Goal: Task Accomplishment & Management: Use online tool/utility

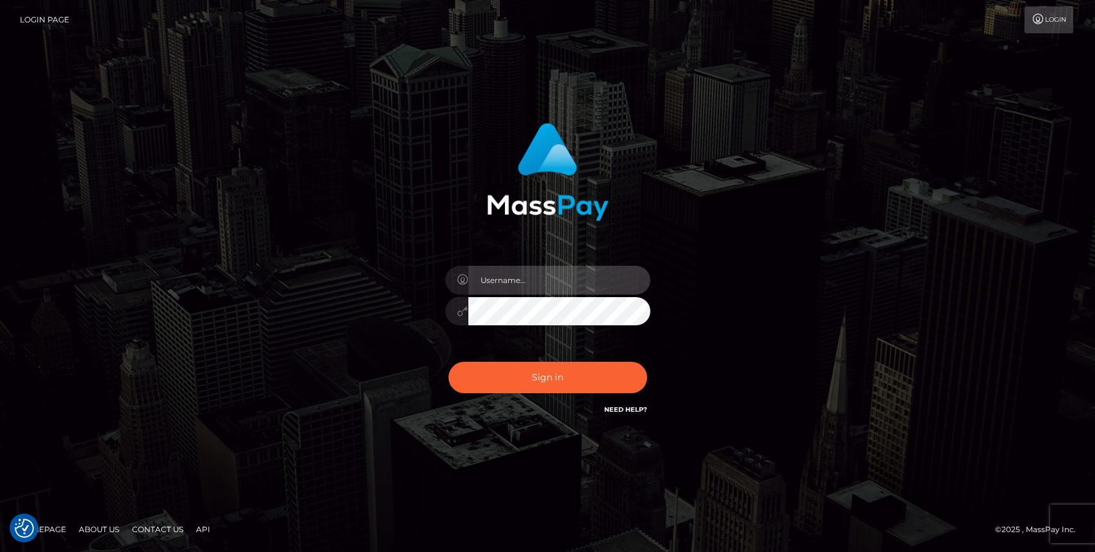
click at [524, 274] on input "text" at bounding box center [559, 280] width 182 height 29
type input "[PERSON_NAME].ievpro"
click at [449, 362] on button "Sign in" at bounding box center [548, 377] width 199 height 31
click at [534, 278] on input "text" at bounding box center [559, 280] width 182 height 29
type input "efrain.ievpro"
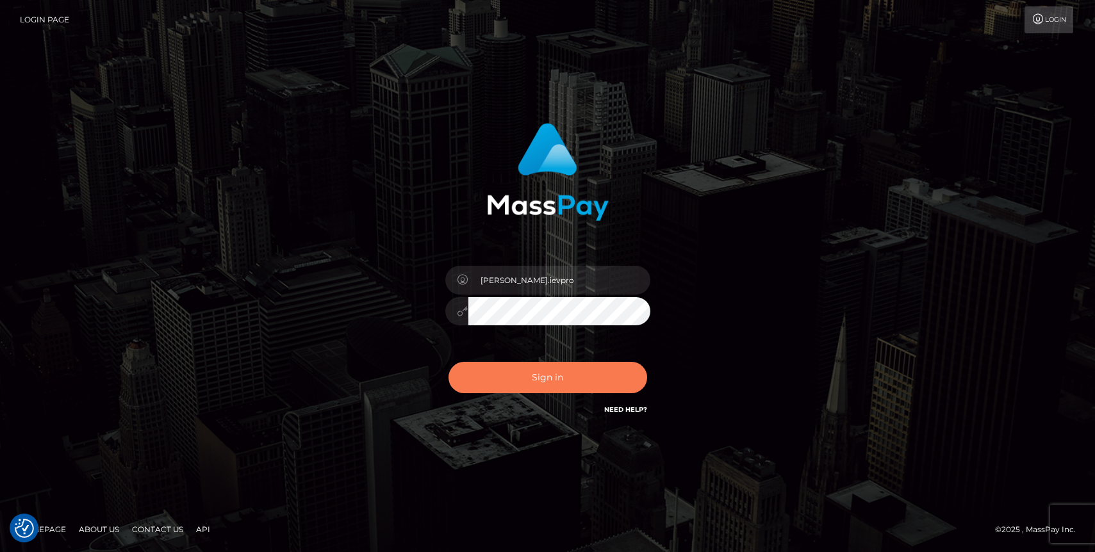
click at [563, 371] on button "Sign in" at bounding box center [548, 377] width 199 height 31
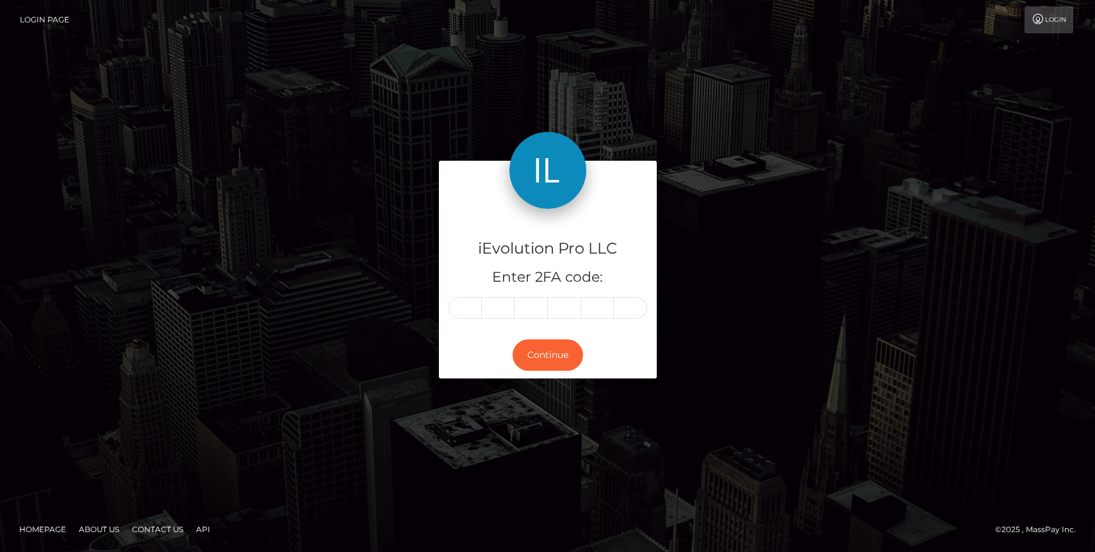
click at [467, 295] on div "iEvolution Pro LLC Enter 2FA code:" at bounding box center [548, 270] width 218 height 123
click at [469, 299] on input "text" at bounding box center [465, 308] width 33 height 22
type input "7"
type input "4"
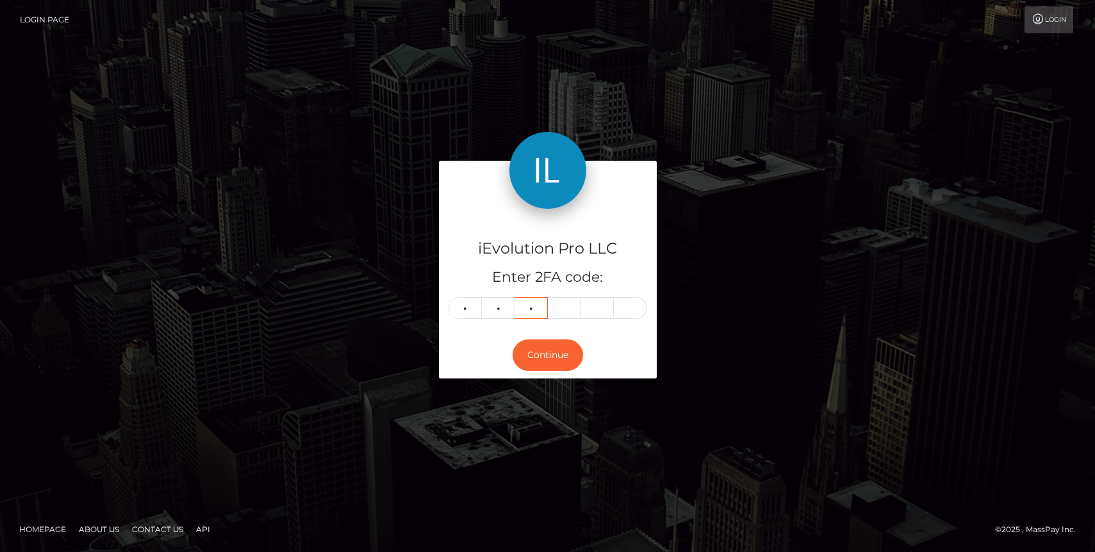
type input "7"
type input "2"
type input "3"
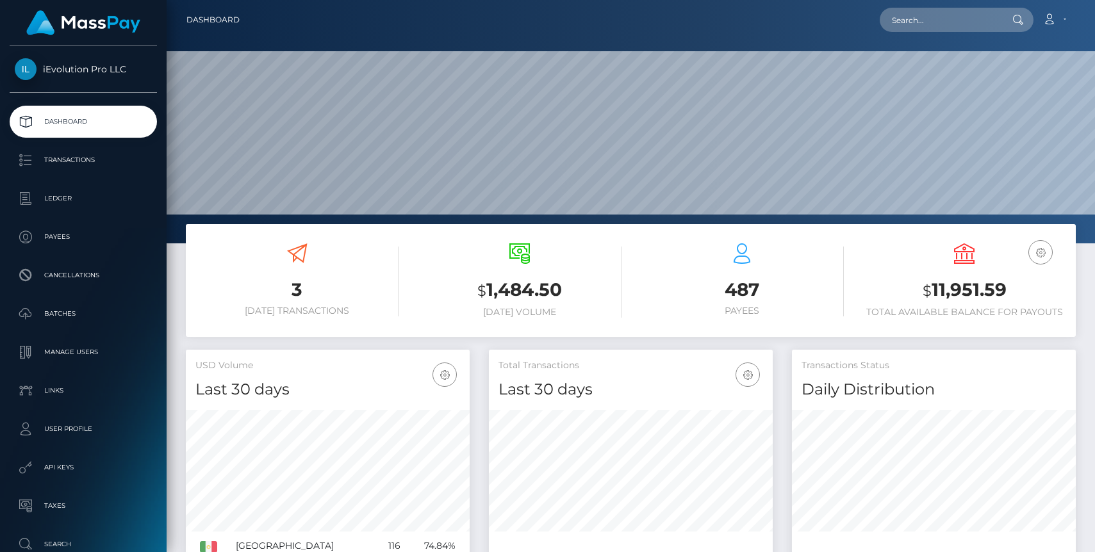
scroll to position [227, 284]
click at [69, 166] on p "Transactions" at bounding box center [83, 160] width 137 height 19
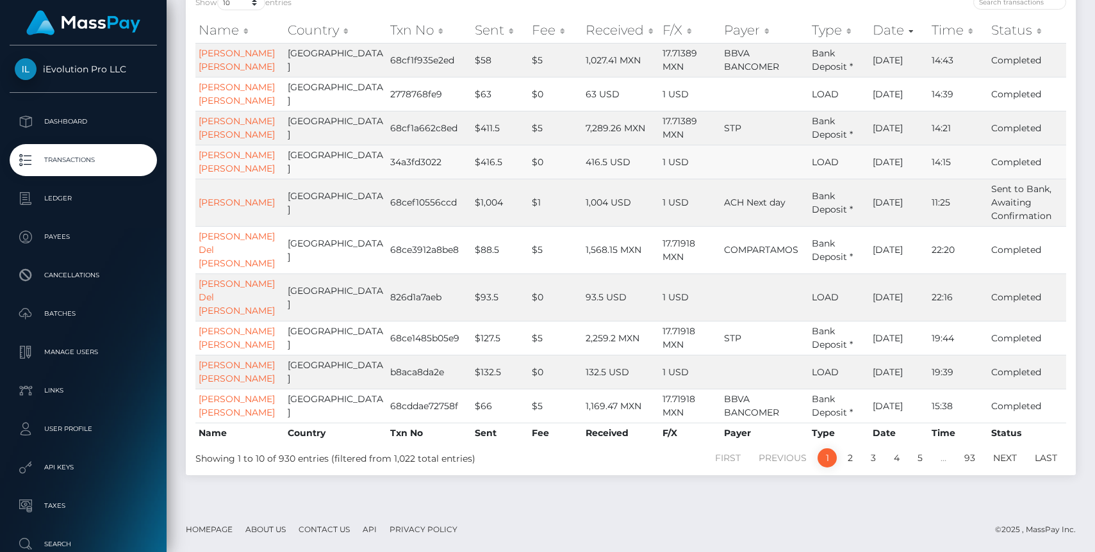
scroll to position [181, 0]
click at [853, 468] on link "2" at bounding box center [850, 458] width 19 height 19
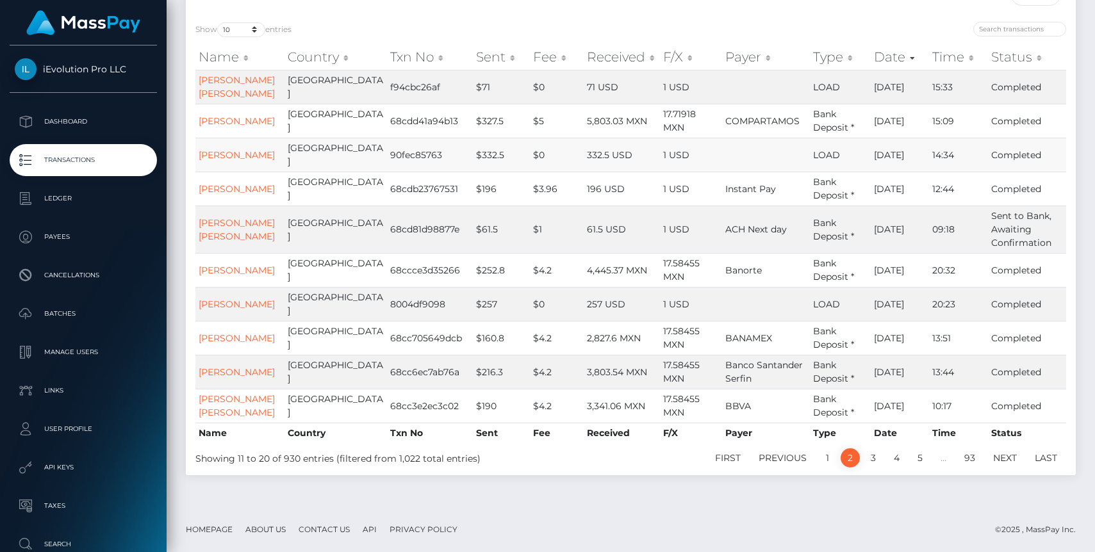
click at [222, 138] on td "[PERSON_NAME]" at bounding box center [239, 155] width 89 height 34
click at [226, 149] on link "[PERSON_NAME]" at bounding box center [237, 155] width 76 height 12
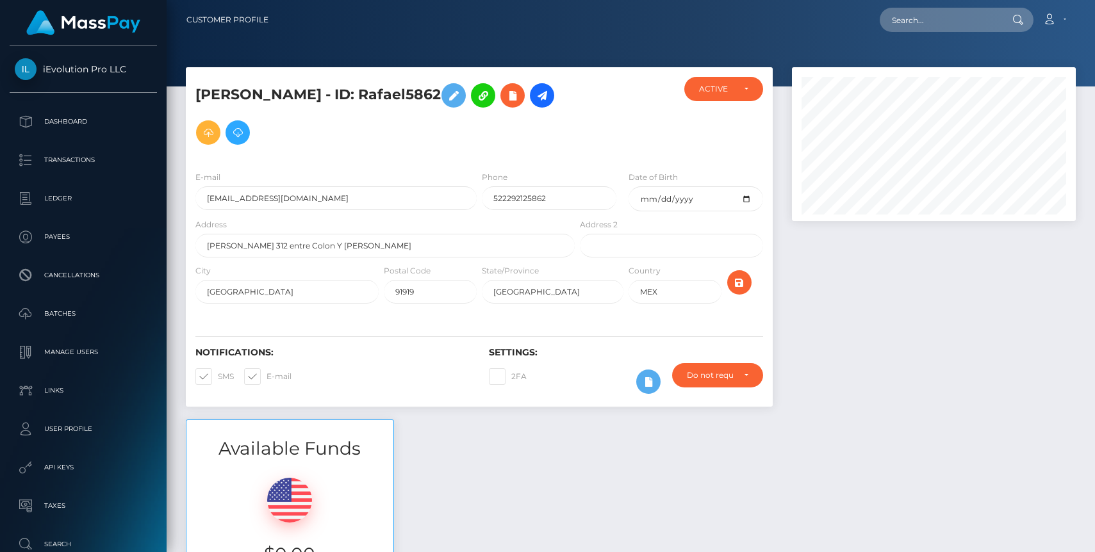
scroll to position [154, 284]
click at [216, 133] on icon at bounding box center [208, 133] width 15 height 16
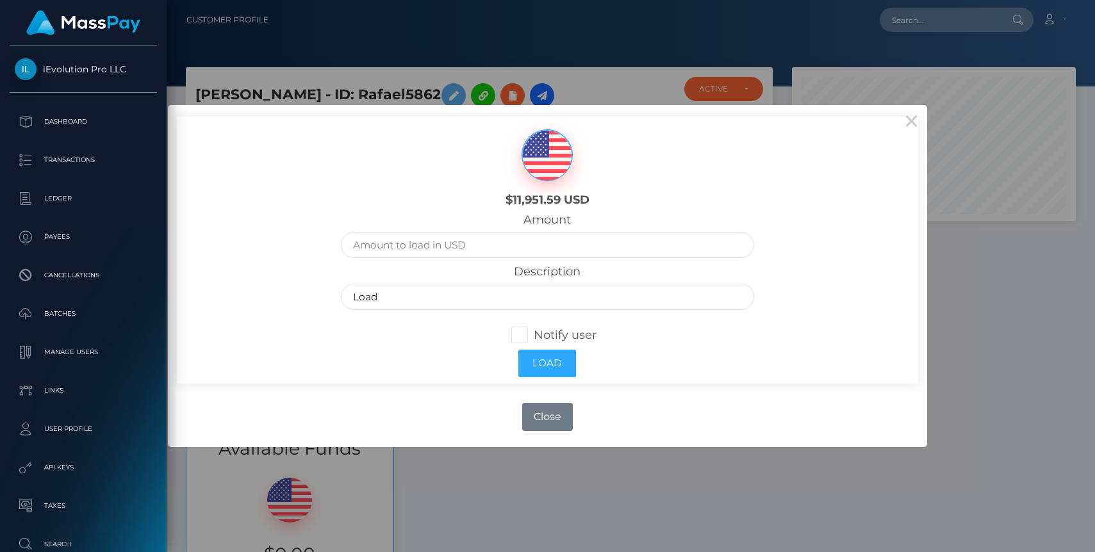
click at [534, 336] on span at bounding box center [534, 335] width 0 height 14
click at [521, 336] on input "Notify user" at bounding box center [525, 333] width 8 height 8
checkbox input "true"
click at [500, 255] on input "text" at bounding box center [547, 245] width 413 height 26
type input "1000"
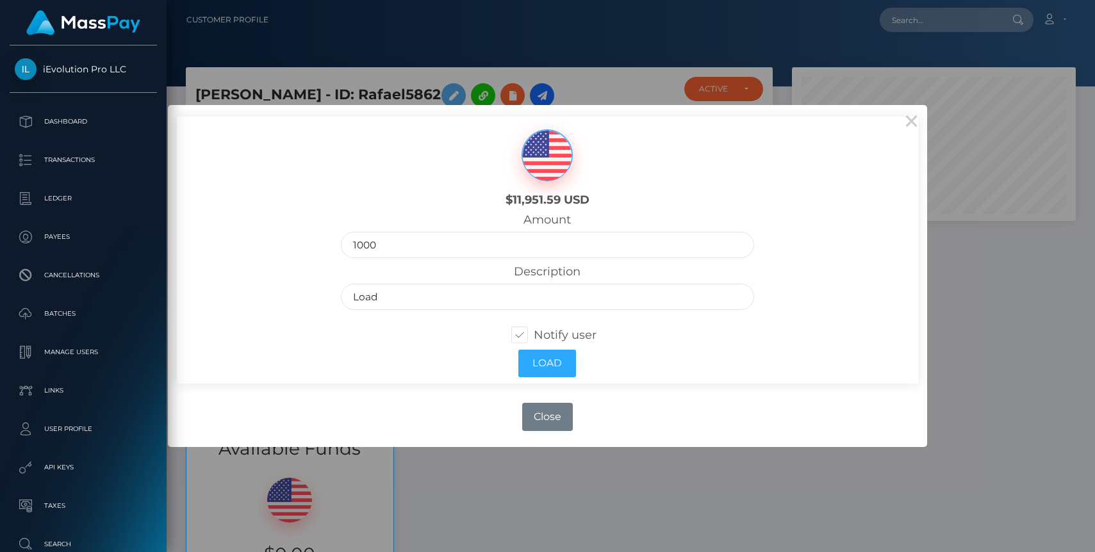
click at [506, 214] on div "Amount 1000" at bounding box center [547, 235] width 413 height 45
click at [547, 368] on button "Load" at bounding box center [547, 364] width 58 height 28
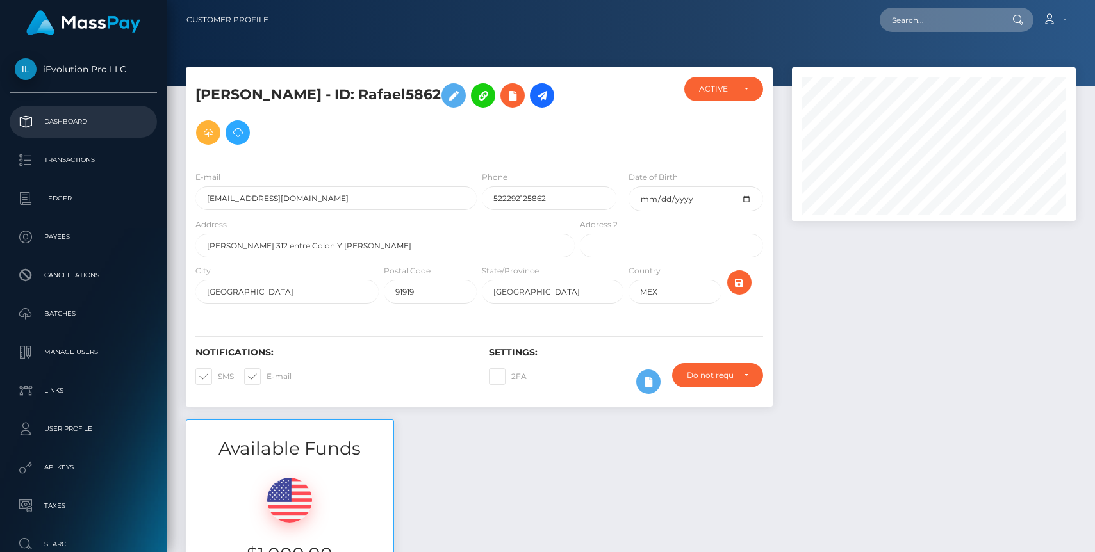
click at [68, 114] on p "Dashboard" at bounding box center [83, 121] width 137 height 19
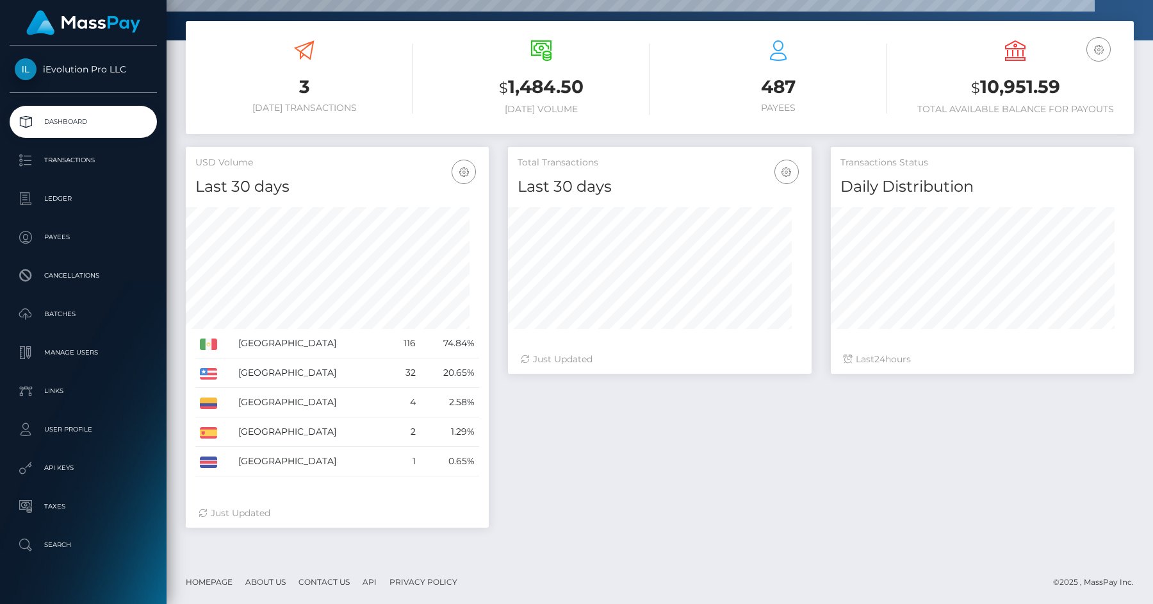
scroll to position [227, 303]
click at [72, 136] on link "Dashboard" at bounding box center [83, 122] width 147 height 32
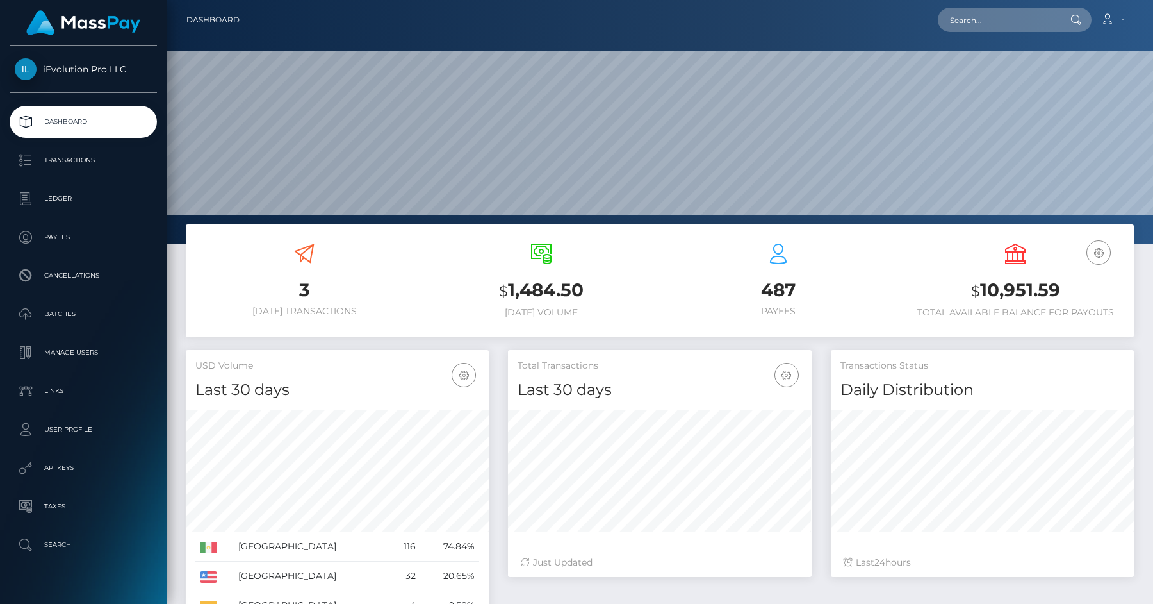
scroll to position [227, 303]
click at [70, 160] on p "Transactions" at bounding box center [83, 160] width 137 height 19
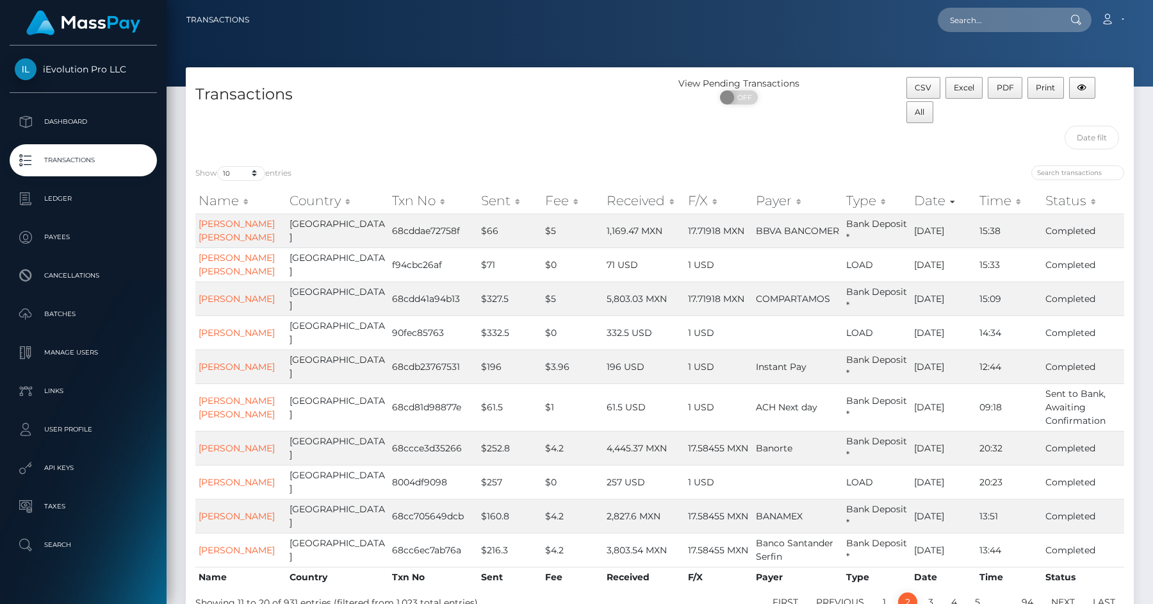
click at [403, 122] on div "Transactions" at bounding box center [423, 116] width 474 height 79
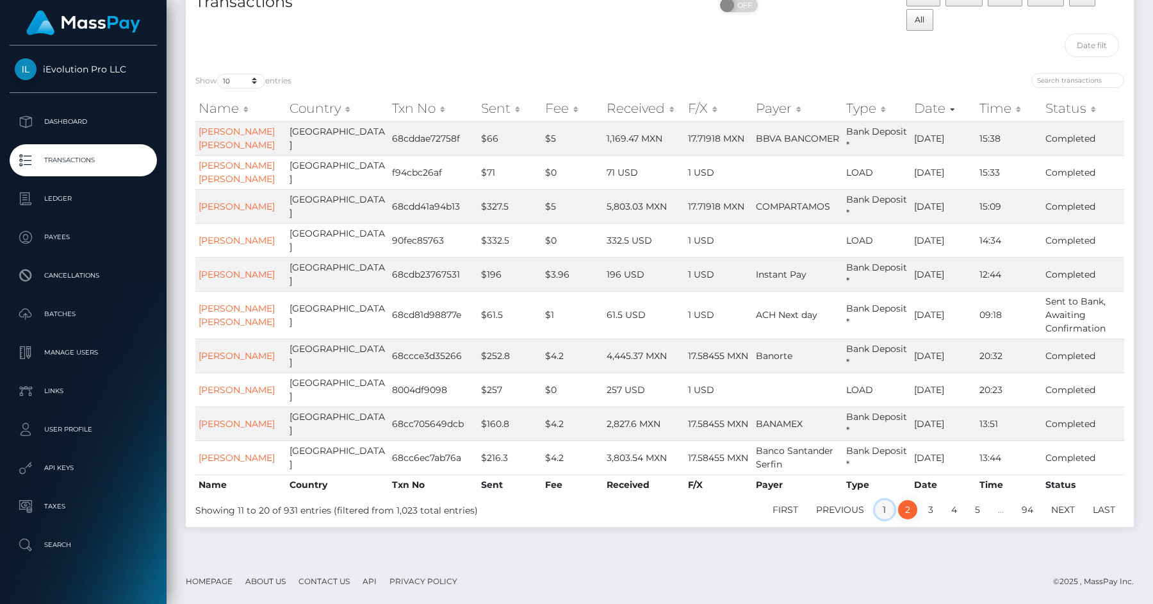
click at [889, 510] on link "1" at bounding box center [884, 509] width 19 height 19
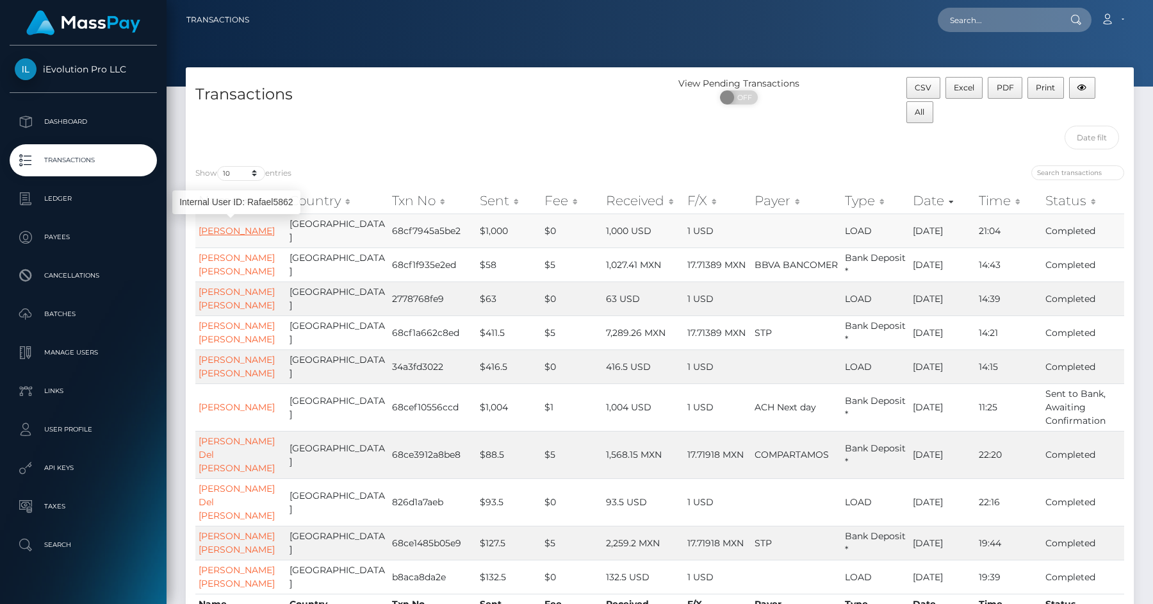
click at [225, 236] on link "Rafael Cabrera Ramirez" at bounding box center [237, 231] width 76 height 12
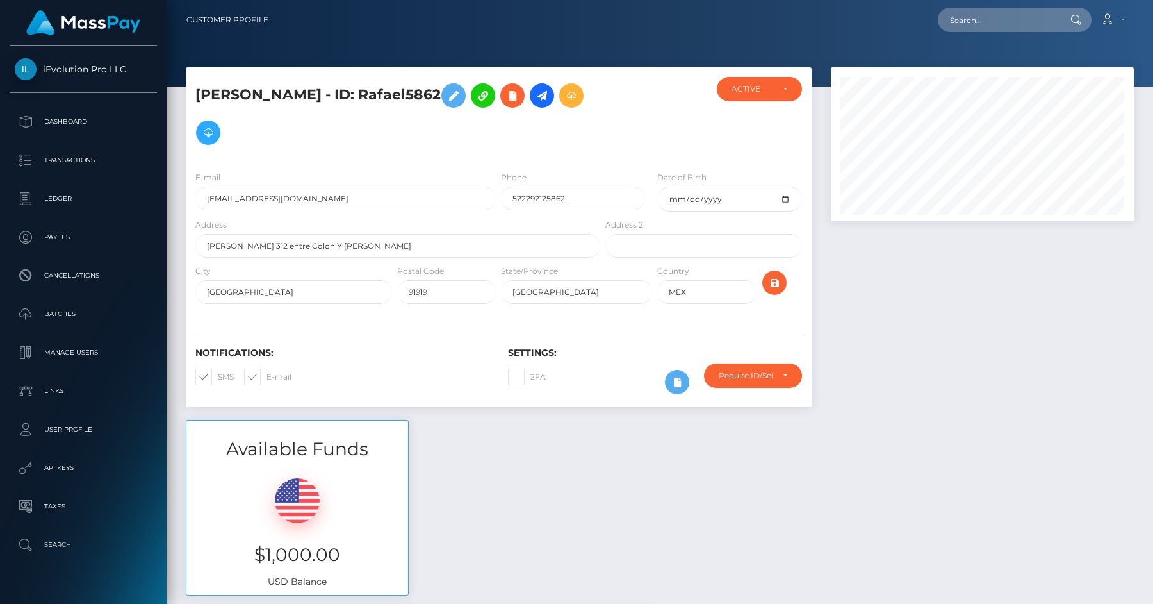
scroll to position [9, 0]
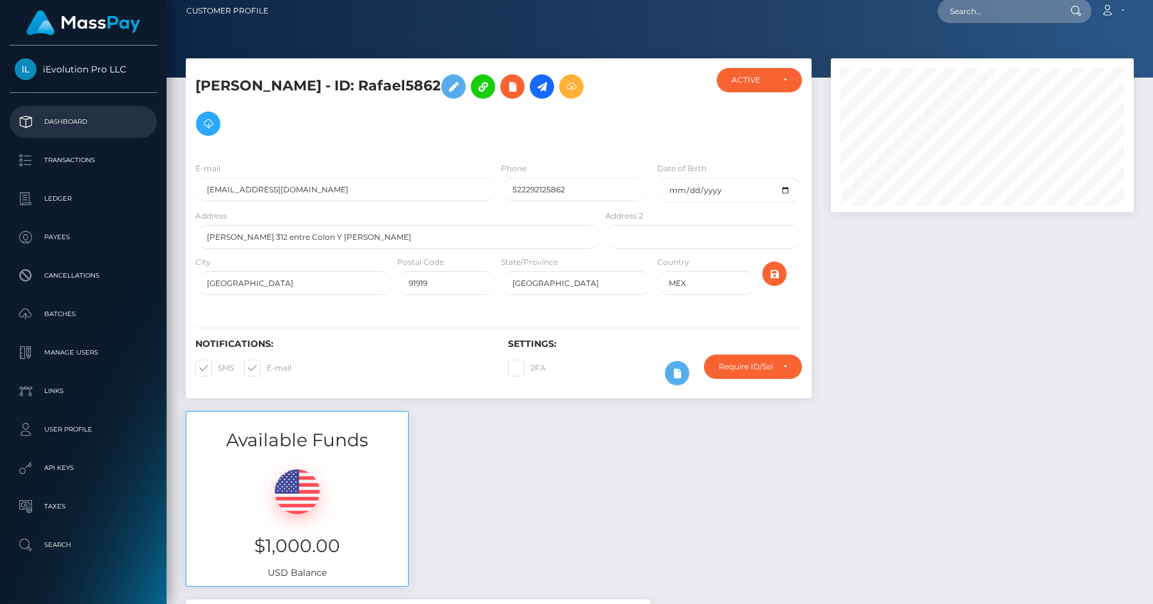
click at [117, 118] on p "Dashboard" at bounding box center [83, 121] width 137 height 19
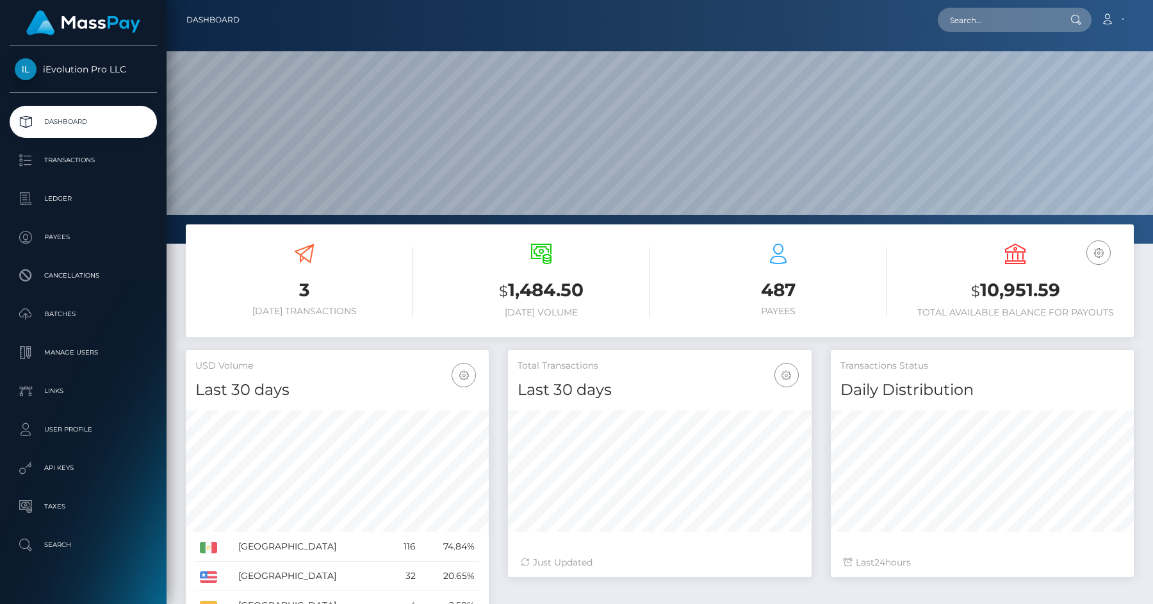
scroll to position [227, 303]
click at [94, 176] on ul "Dashboard Transactions Ledger Payees Cancellations Batches Links" at bounding box center [83, 333] width 167 height 455
click at [97, 167] on p "Transactions" at bounding box center [83, 160] width 137 height 19
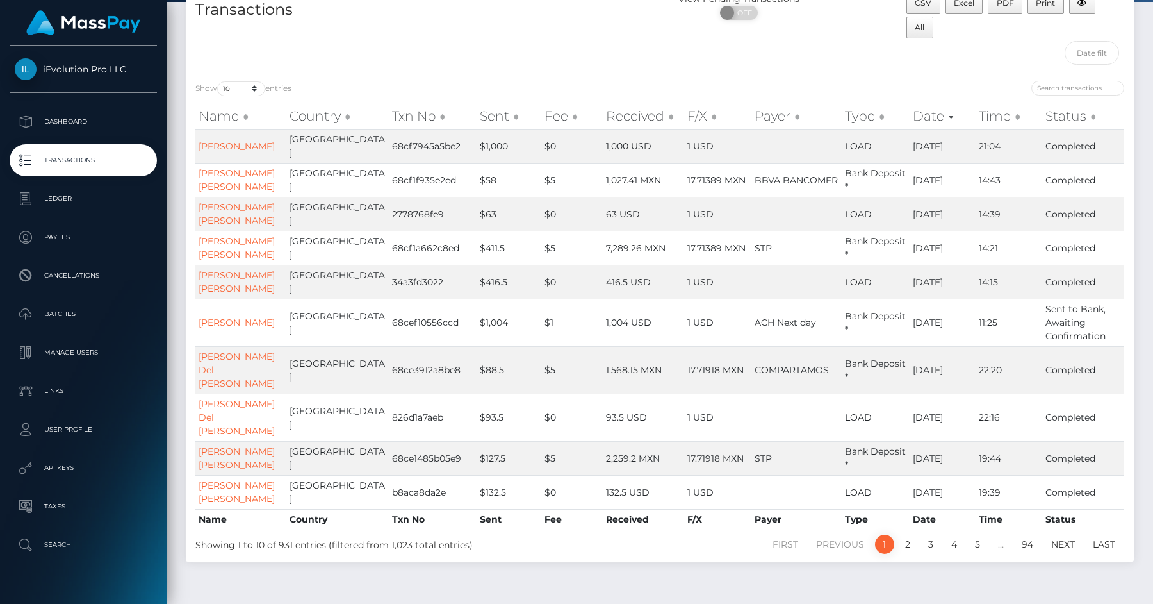
scroll to position [119, 0]
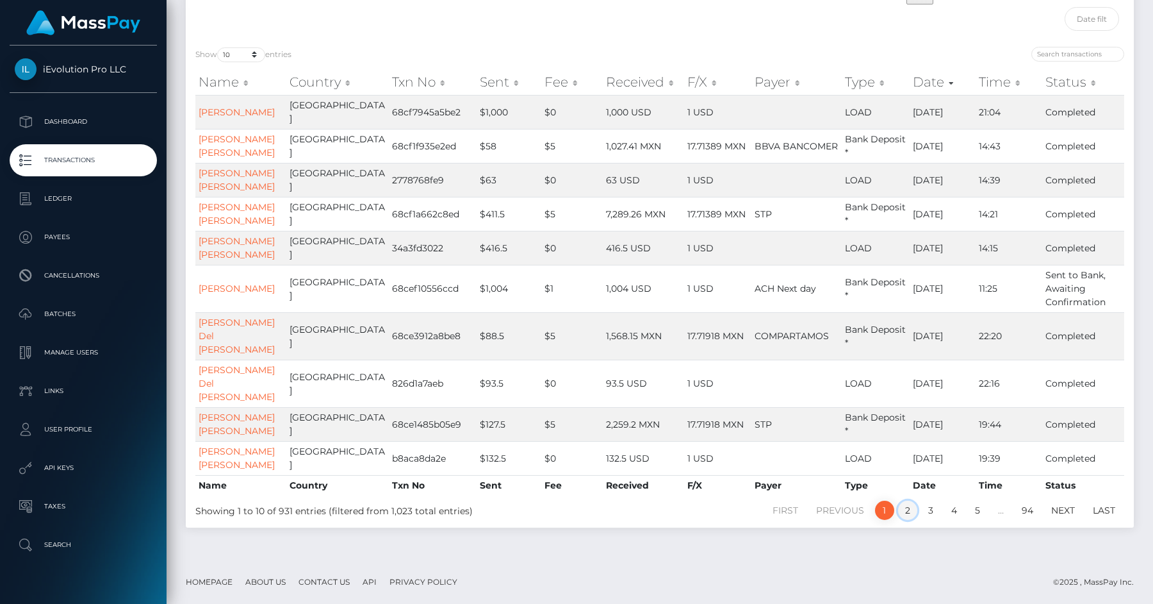
click at [910, 508] on link "2" at bounding box center [907, 509] width 19 height 19
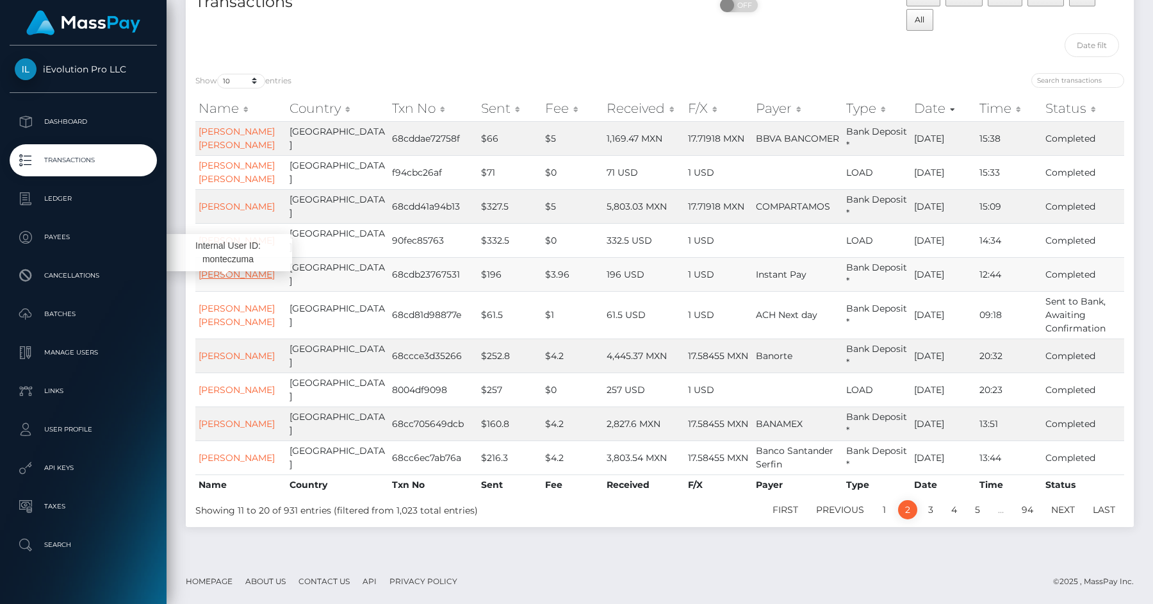
click at [239, 268] on link "Matilde Moctezuma Gomez" at bounding box center [237, 274] width 76 height 12
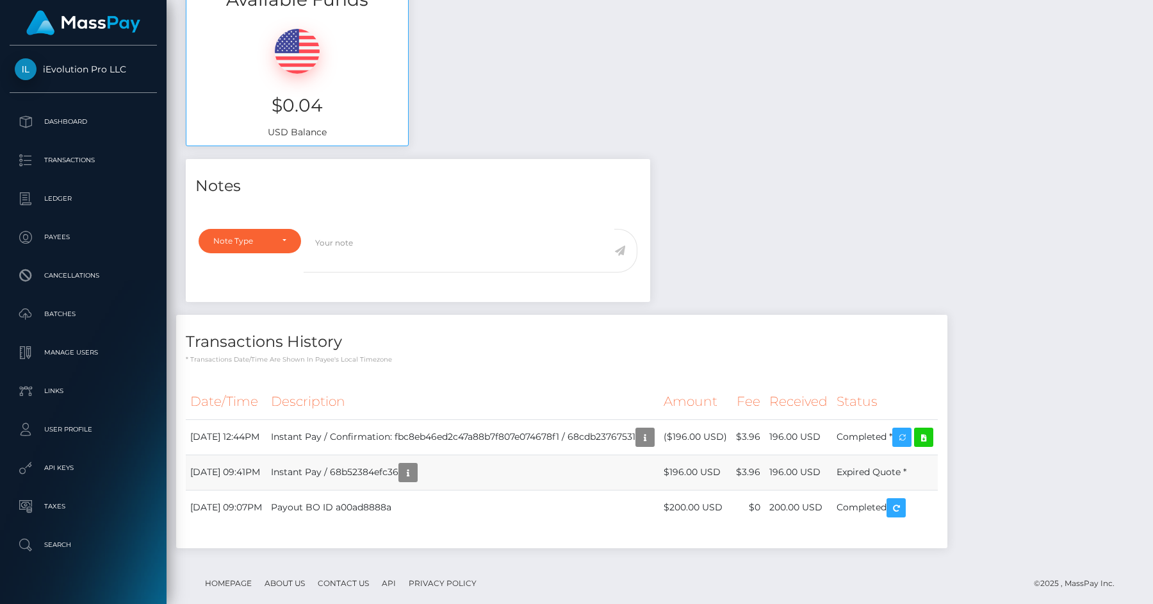
scroll to position [470, 0]
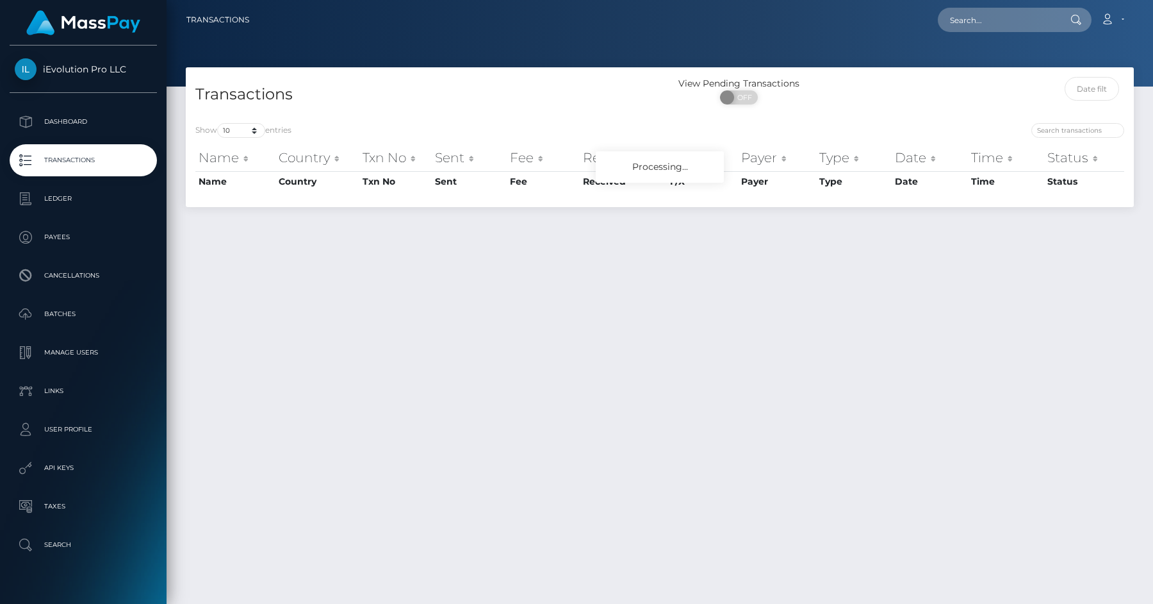
scroll to position [33, 0]
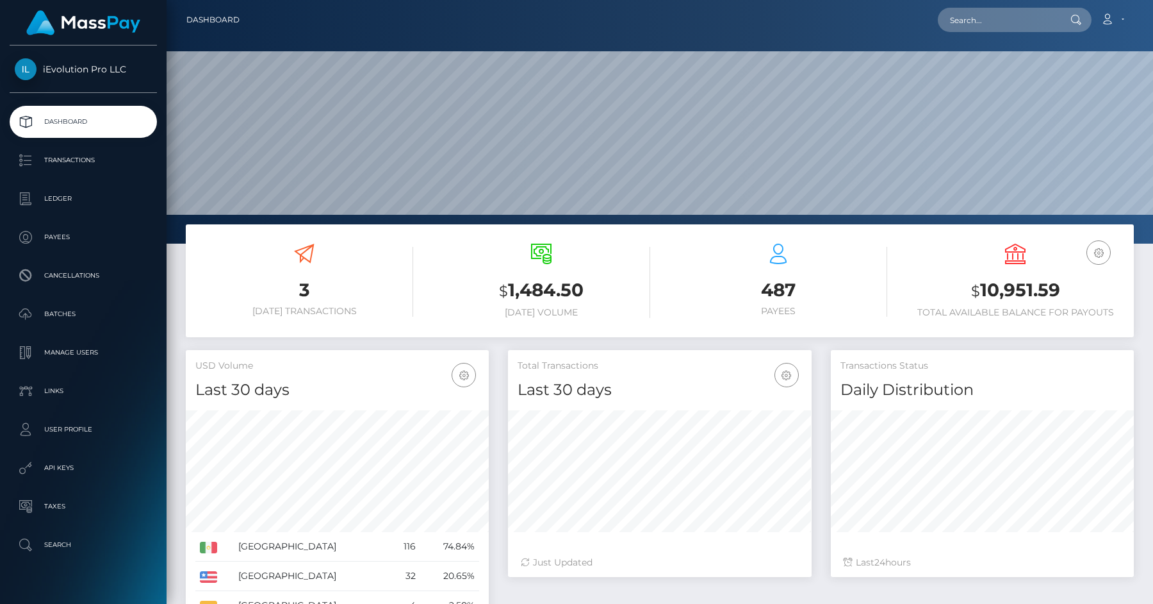
scroll to position [227, 303]
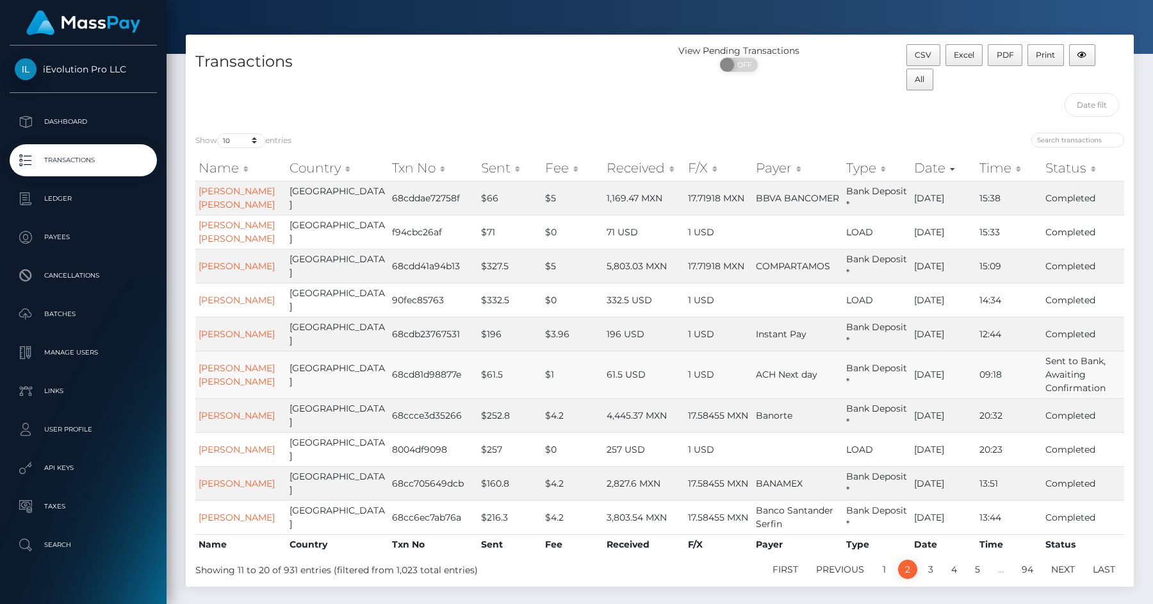
scroll to position [159, 0]
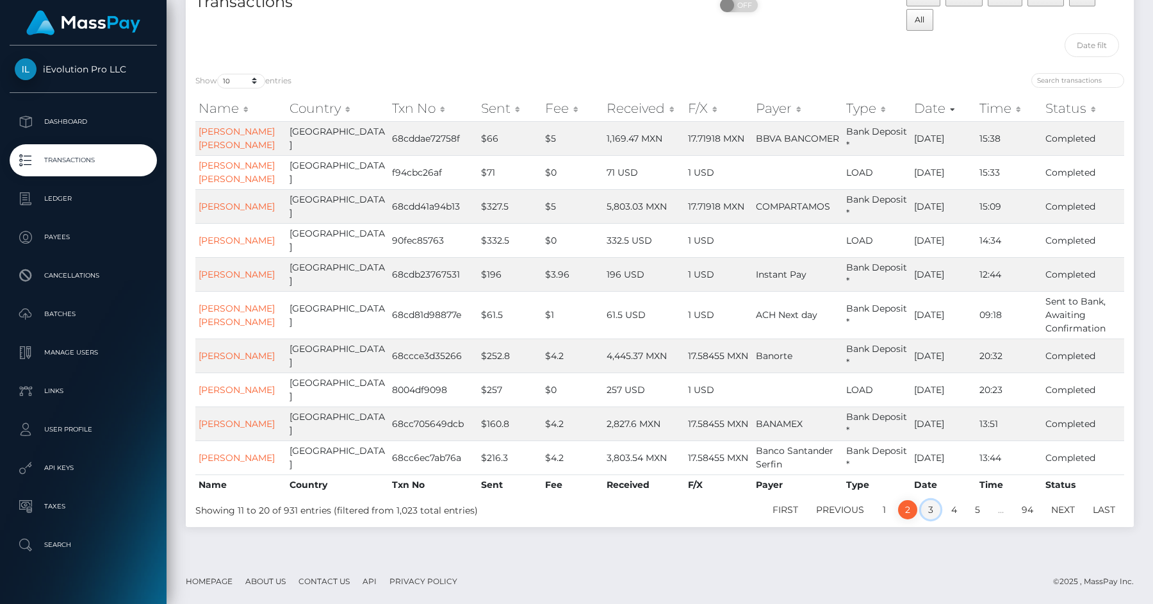
click at [936, 510] on link "3" at bounding box center [930, 509] width 19 height 19
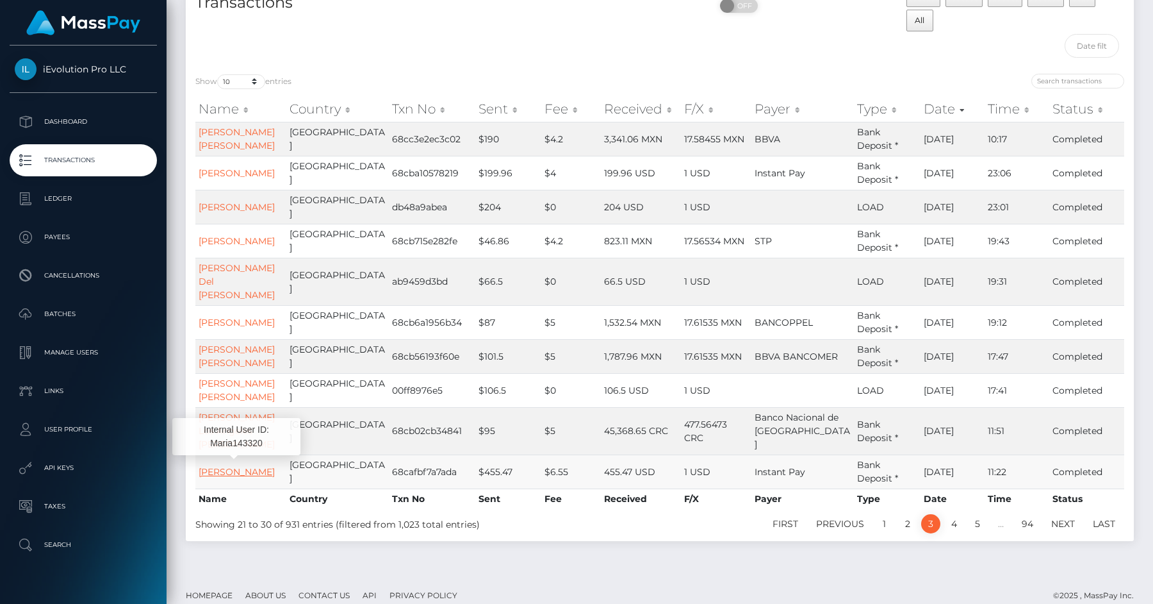
click at [223, 466] on link "Maria Antonieta Montellanos" at bounding box center [237, 472] width 76 height 12
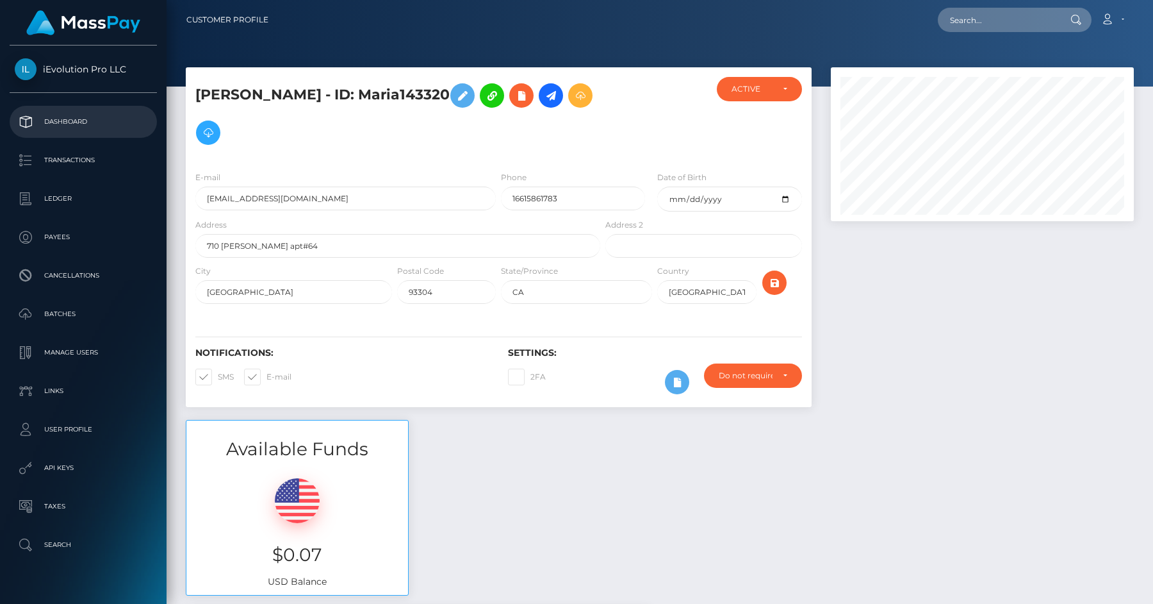
click at [89, 118] on p "Dashboard" at bounding box center [83, 121] width 137 height 19
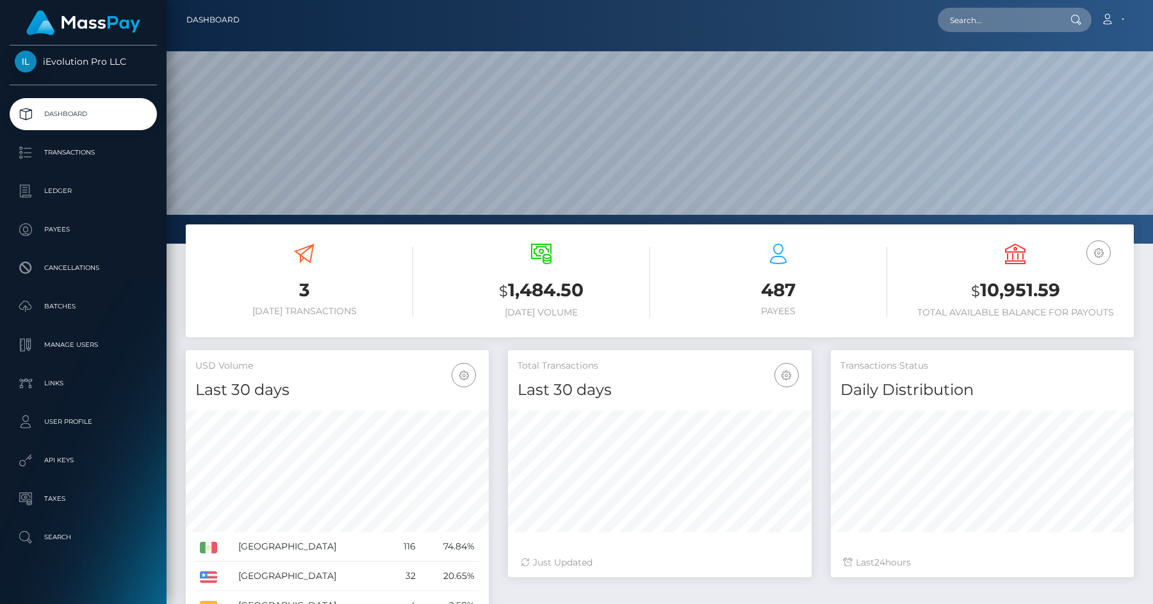
scroll to position [10, 0]
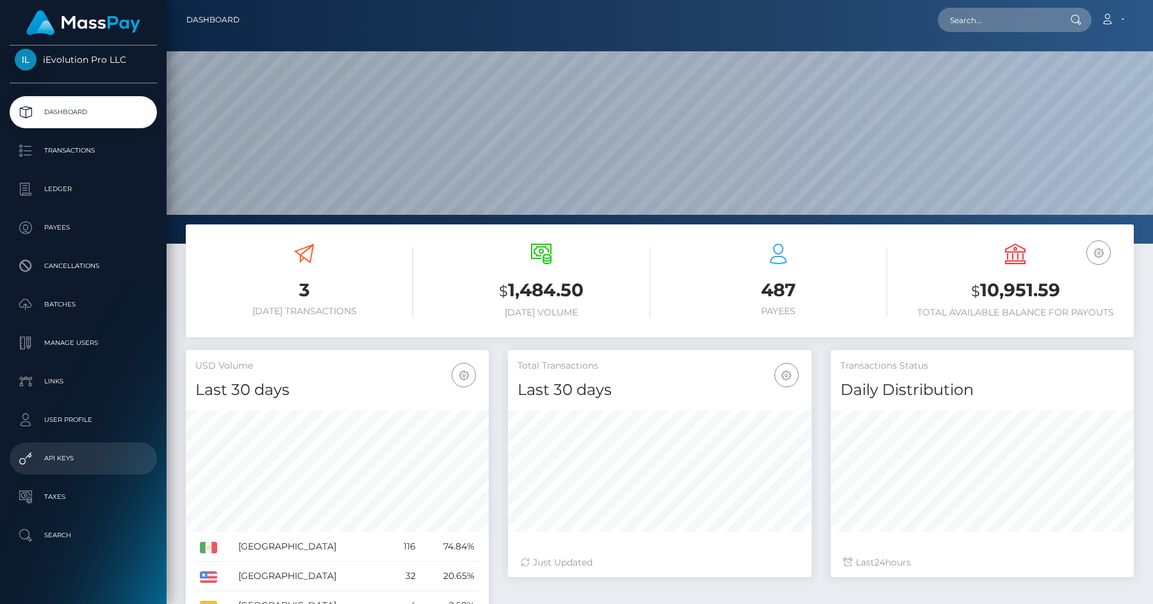
click at [103, 454] on p "API Keys" at bounding box center [83, 458] width 137 height 19
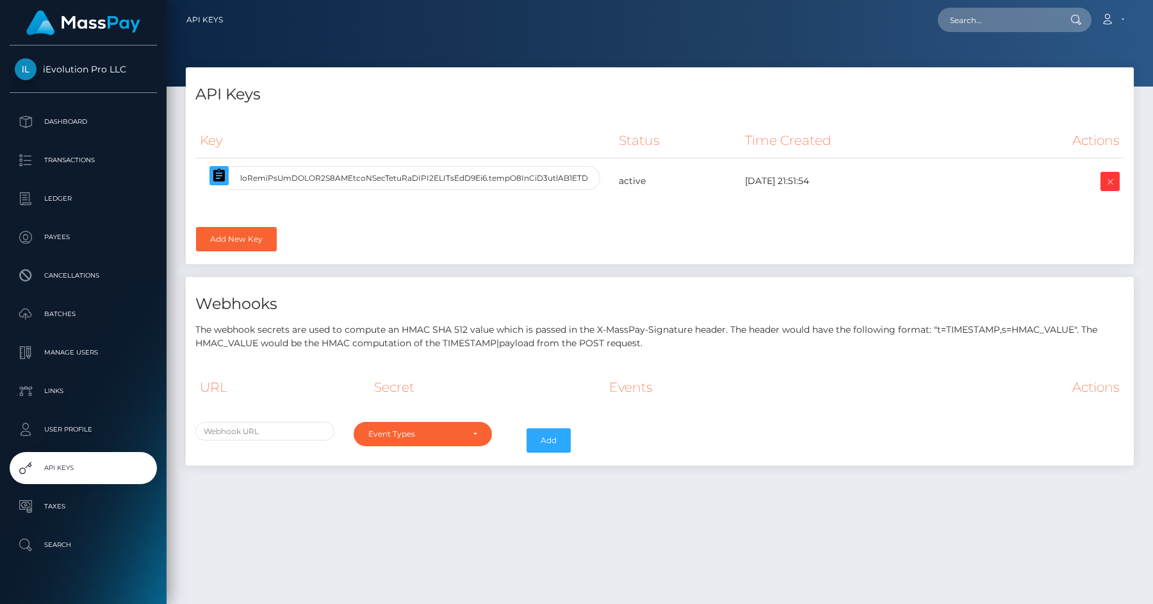
select select
click at [103, 424] on p "User Profile" at bounding box center [83, 429] width 137 height 19
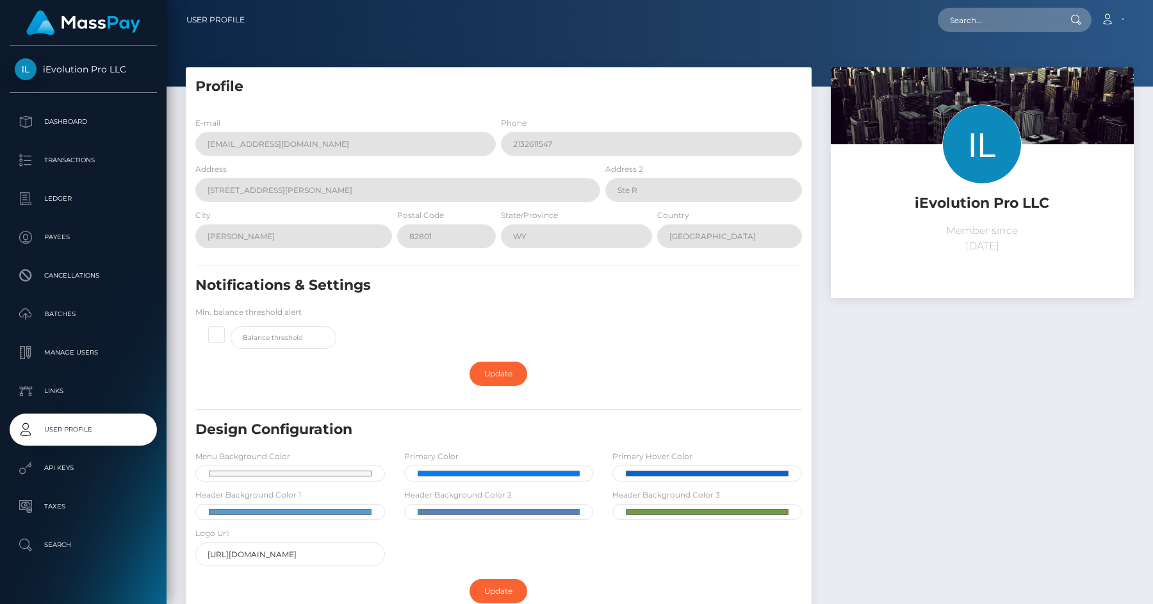
click at [97, 392] on p "Links" at bounding box center [83, 390] width 137 height 19
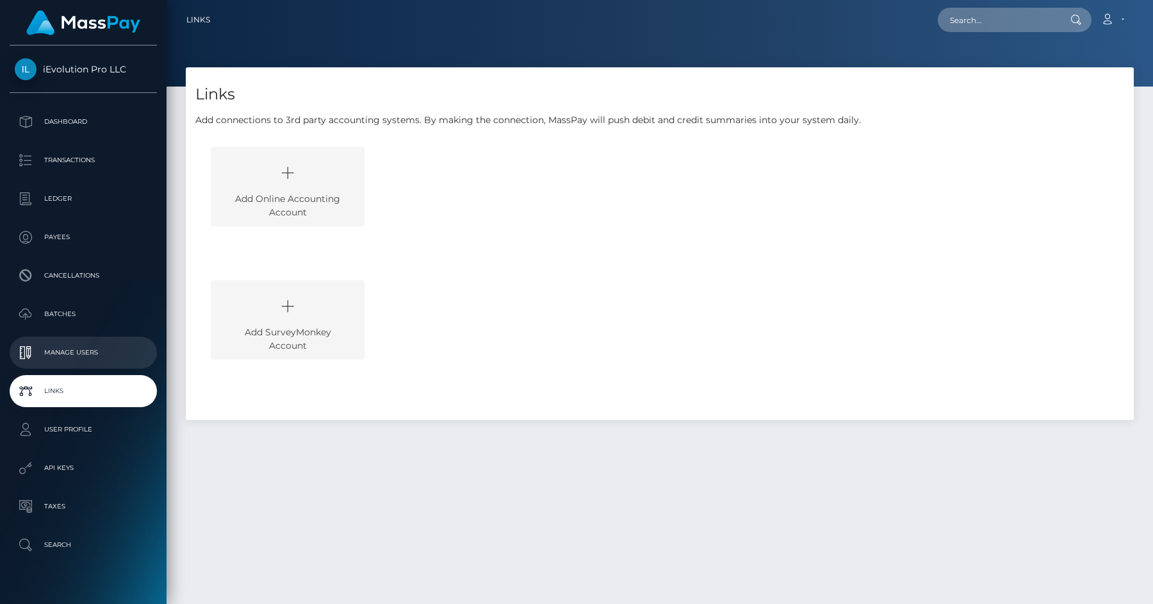
click at [95, 360] on p "Manage Users" at bounding box center [83, 352] width 137 height 19
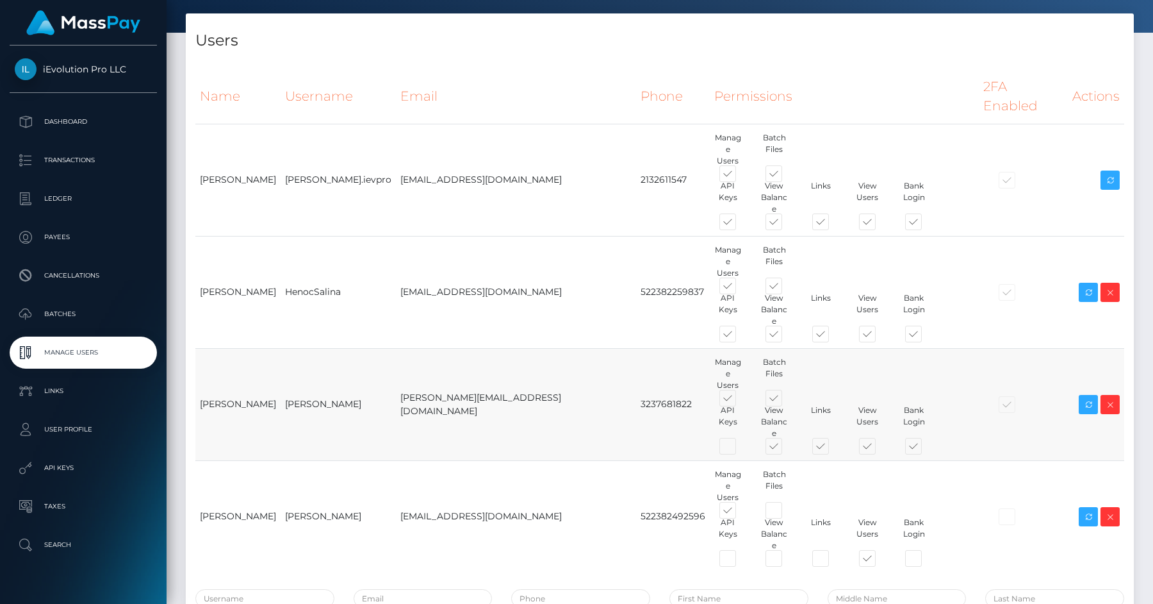
scroll to position [56, 0]
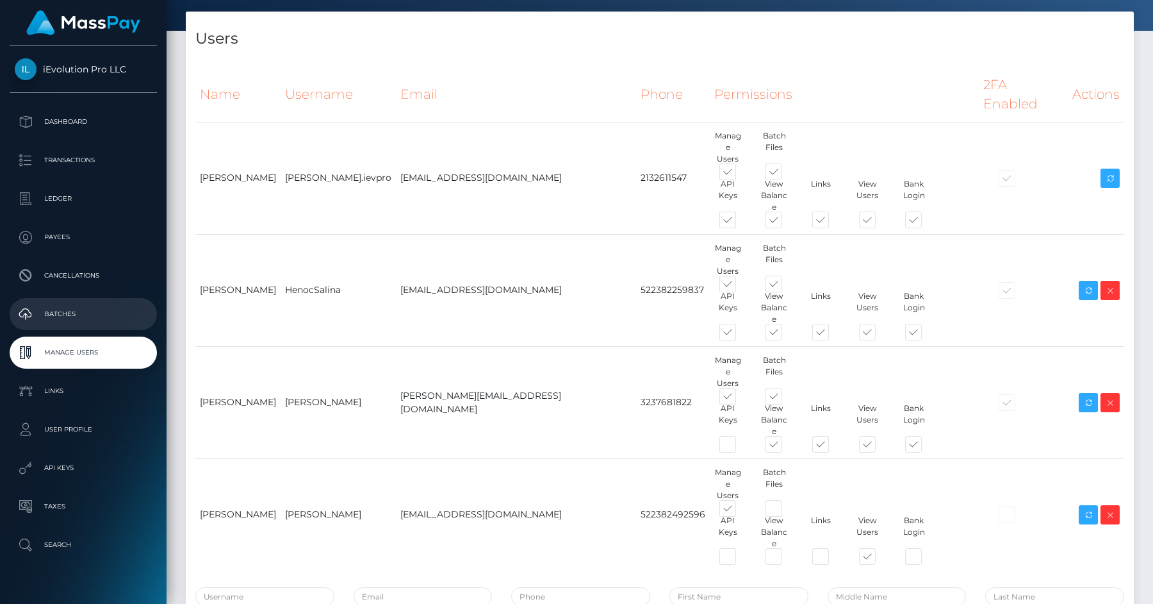
click at [117, 309] on p "Batches" at bounding box center [83, 313] width 137 height 19
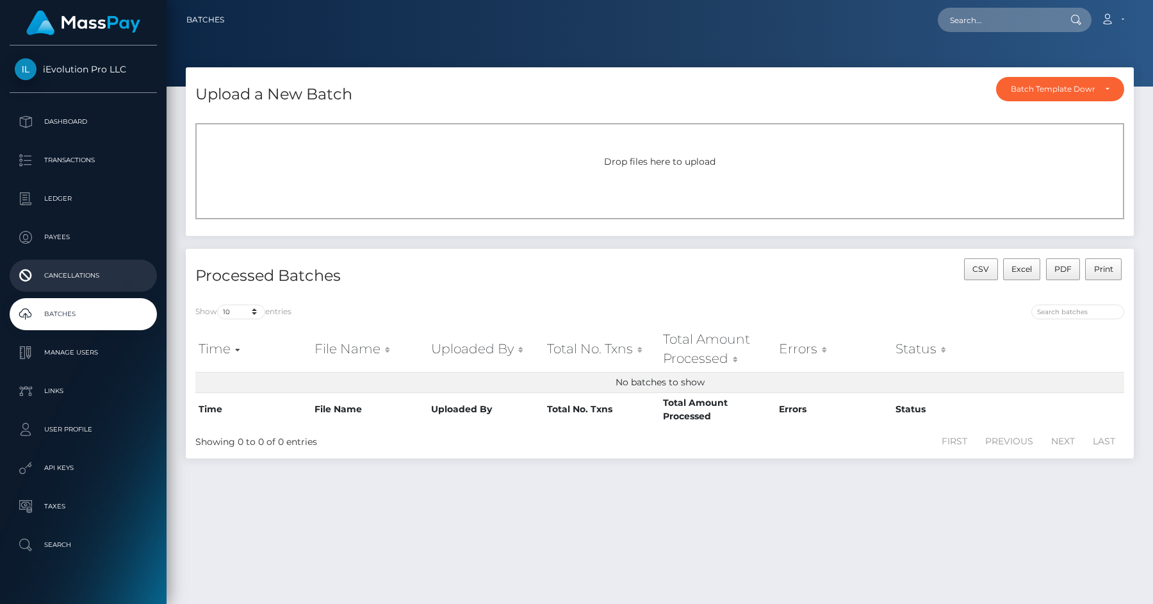
click at [117, 278] on p "Cancellations" at bounding box center [83, 275] width 137 height 19
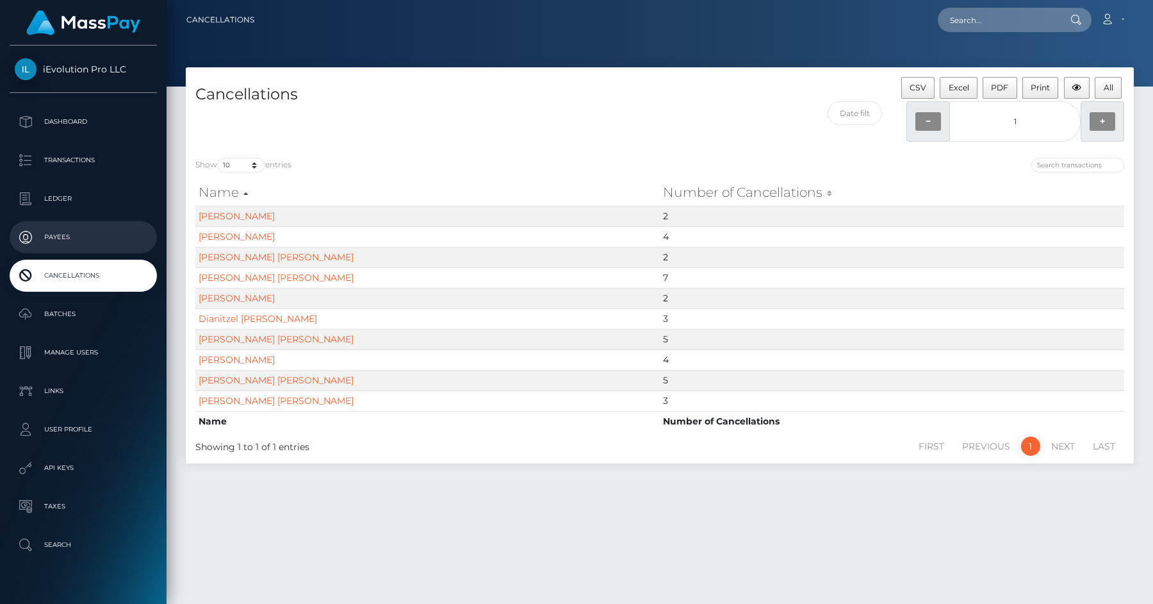
click at [116, 247] on link "Payees" at bounding box center [83, 237] width 147 height 32
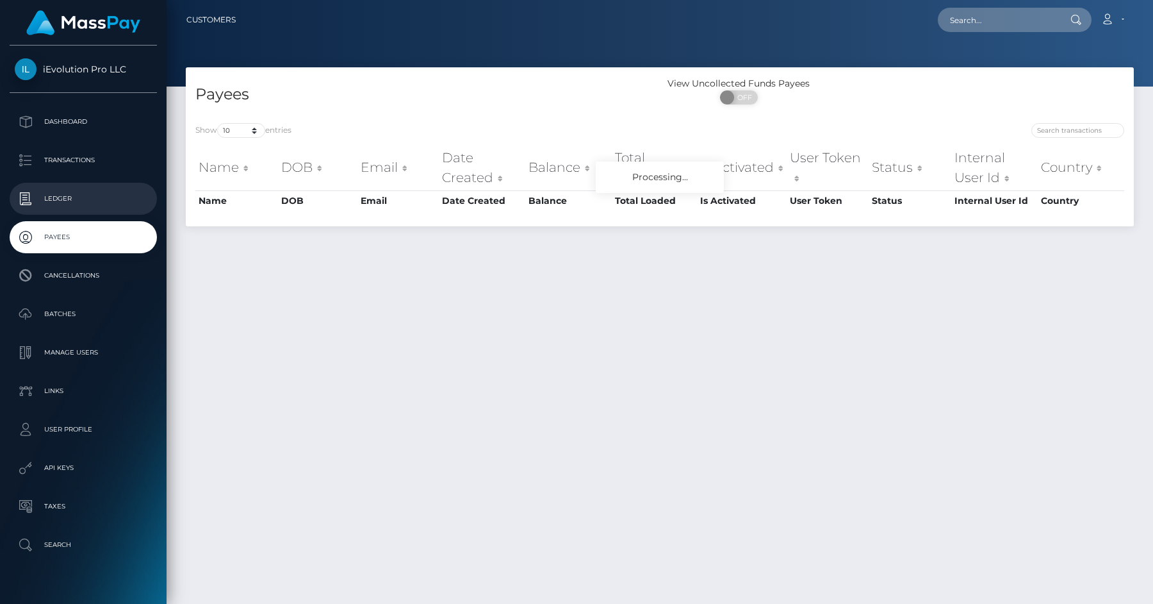
click at [105, 201] on p "Ledger" at bounding box center [83, 198] width 137 height 19
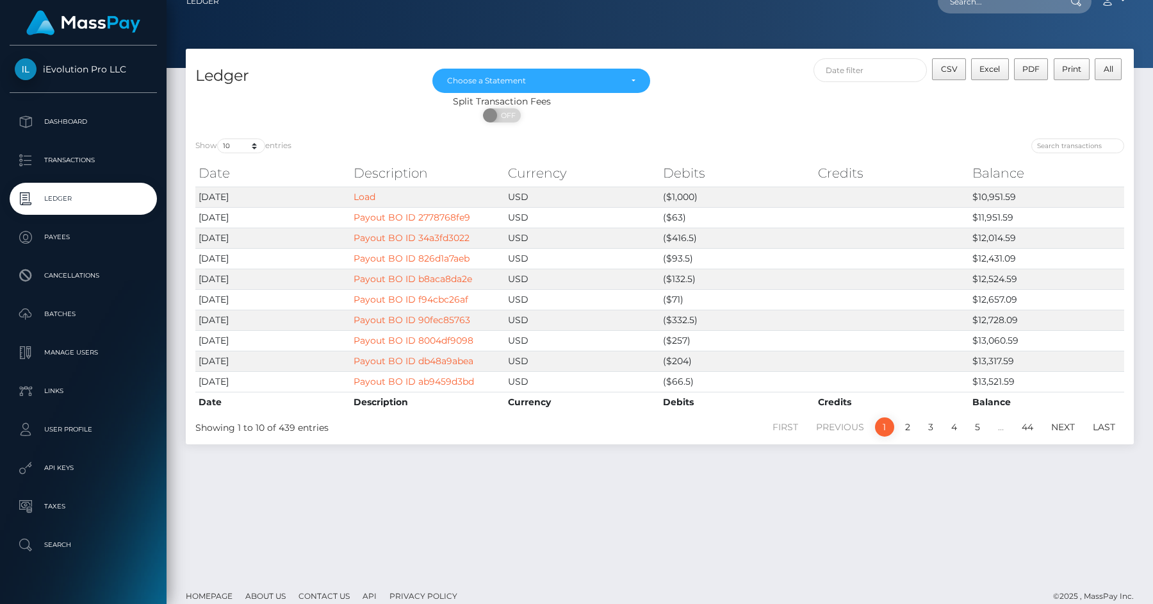
scroll to position [22, 0]
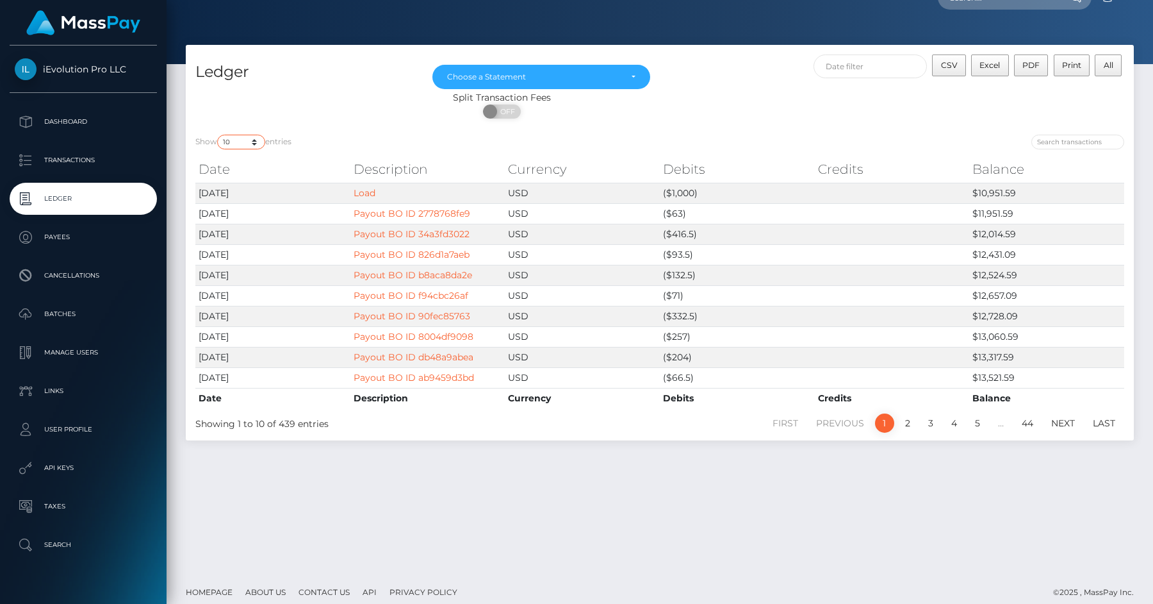
click at [237, 138] on select "10 25 50 100 250" at bounding box center [241, 142] width 48 height 15
select select "250"
click at [219, 135] on select "10 25 50 100 250" at bounding box center [241, 142] width 48 height 15
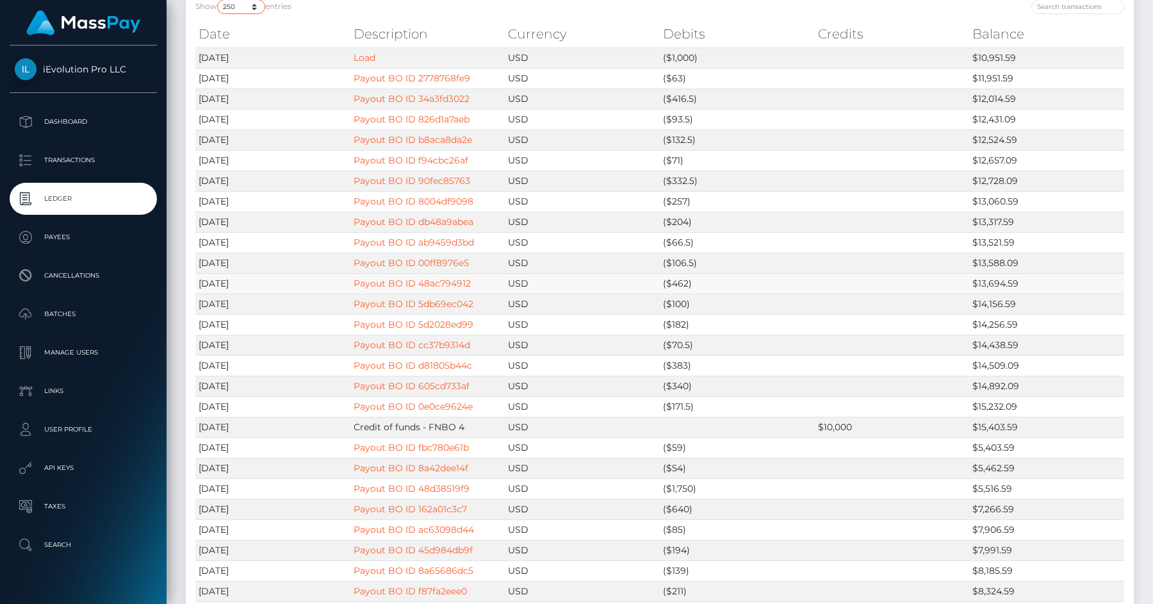
scroll to position [154, 0]
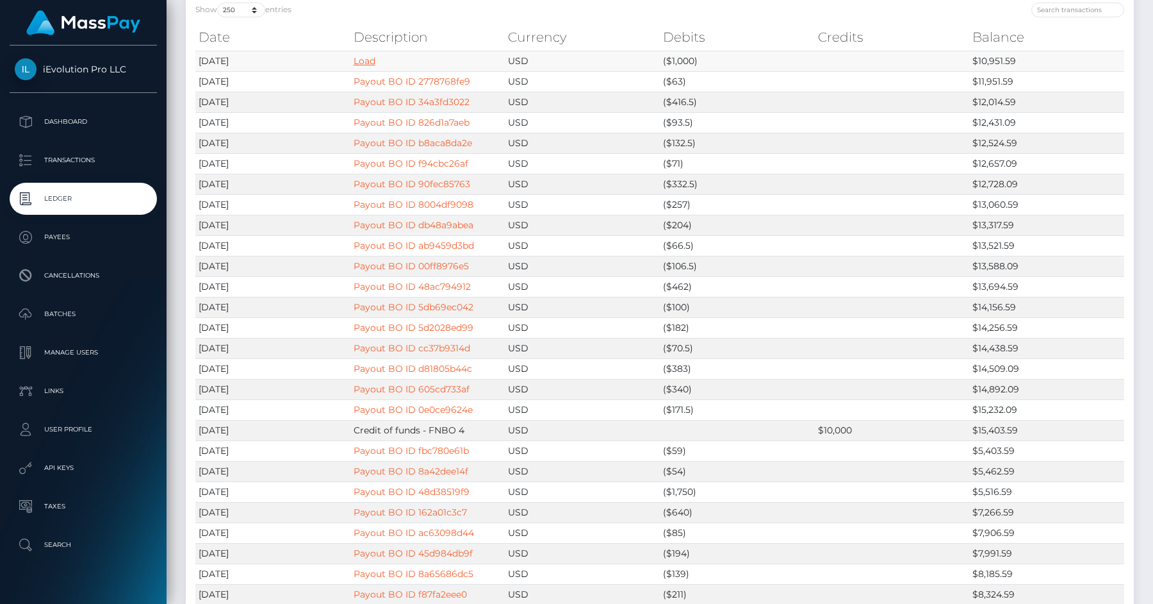
click at [356, 56] on link "Load" at bounding box center [365, 61] width 22 height 12
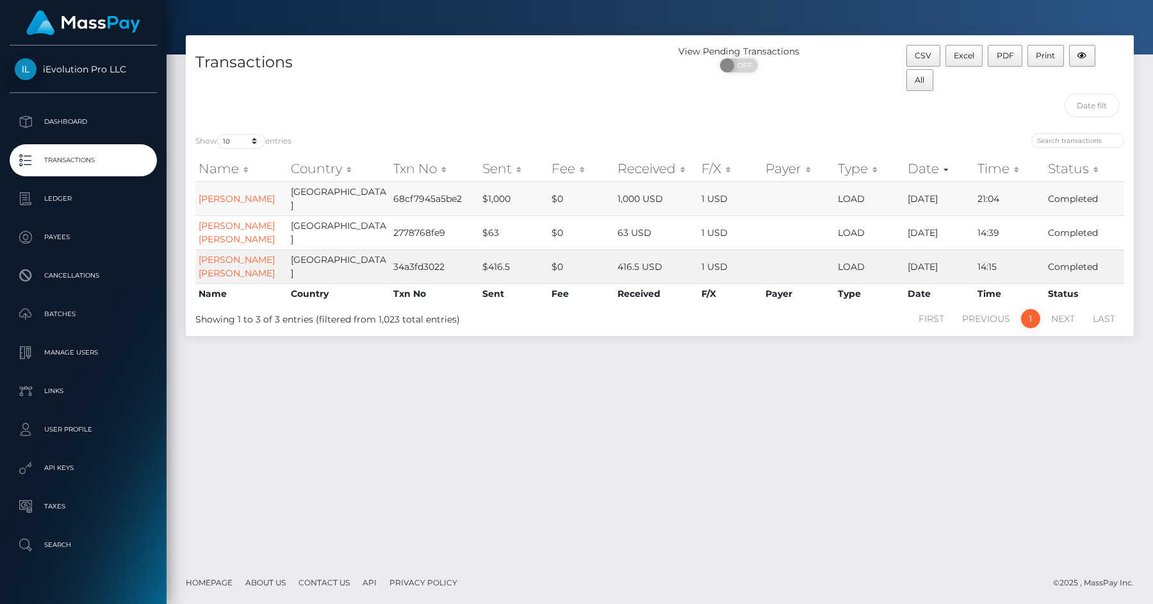
scroll to position [33, 0]
click at [211, 278] on link "[PERSON_NAME] [PERSON_NAME]" at bounding box center [237, 265] width 76 height 25
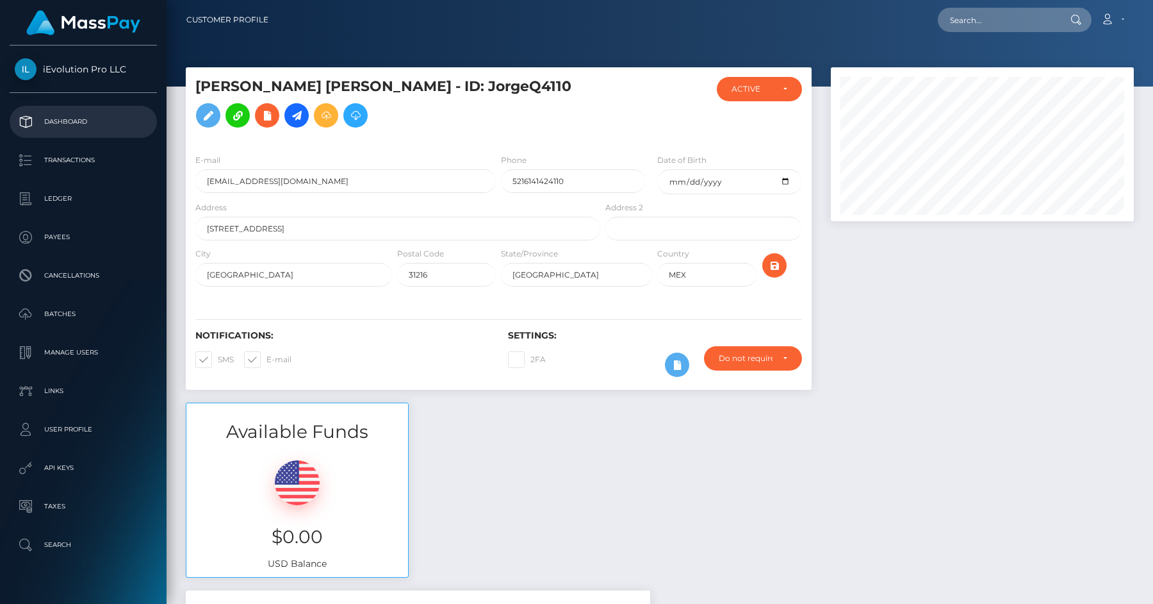
click at [74, 115] on p "Dashboard" at bounding box center [83, 121] width 137 height 19
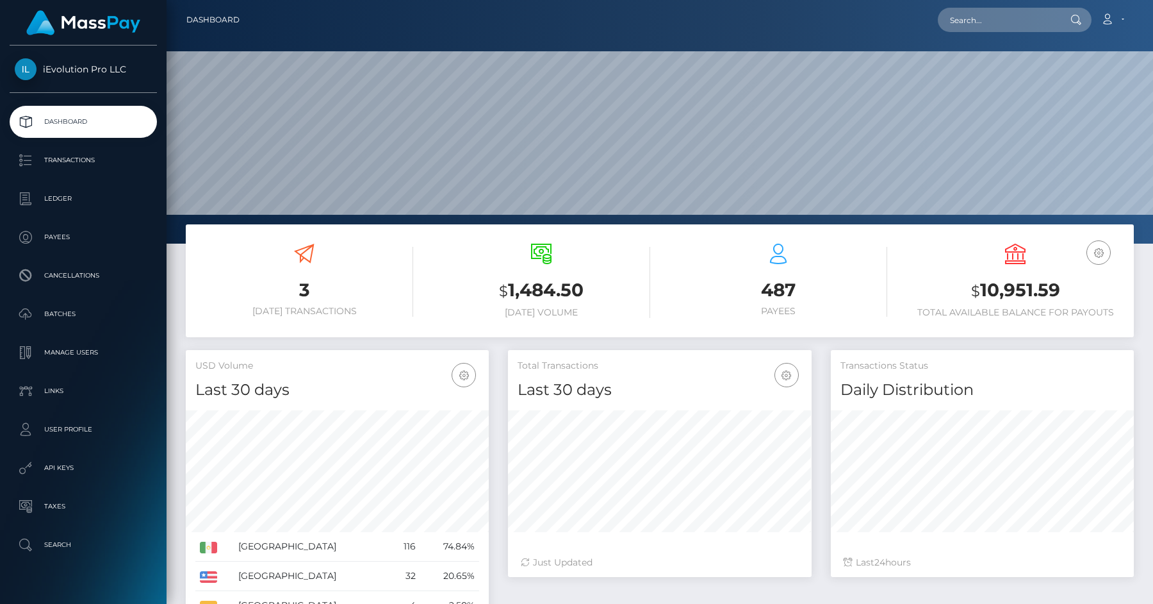
scroll to position [227, 303]
click at [74, 172] on link "Transactions" at bounding box center [83, 160] width 147 height 32
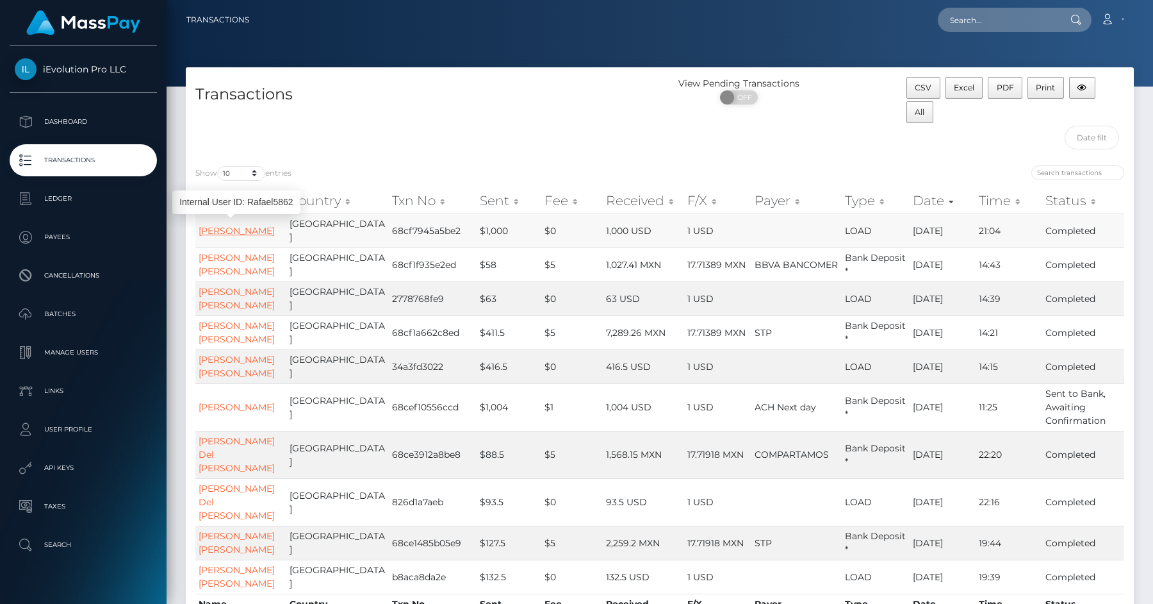
click at [233, 227] on link "Rafael Cabrera Ramirez" at bounding box center [237, 231] width 76 height 12
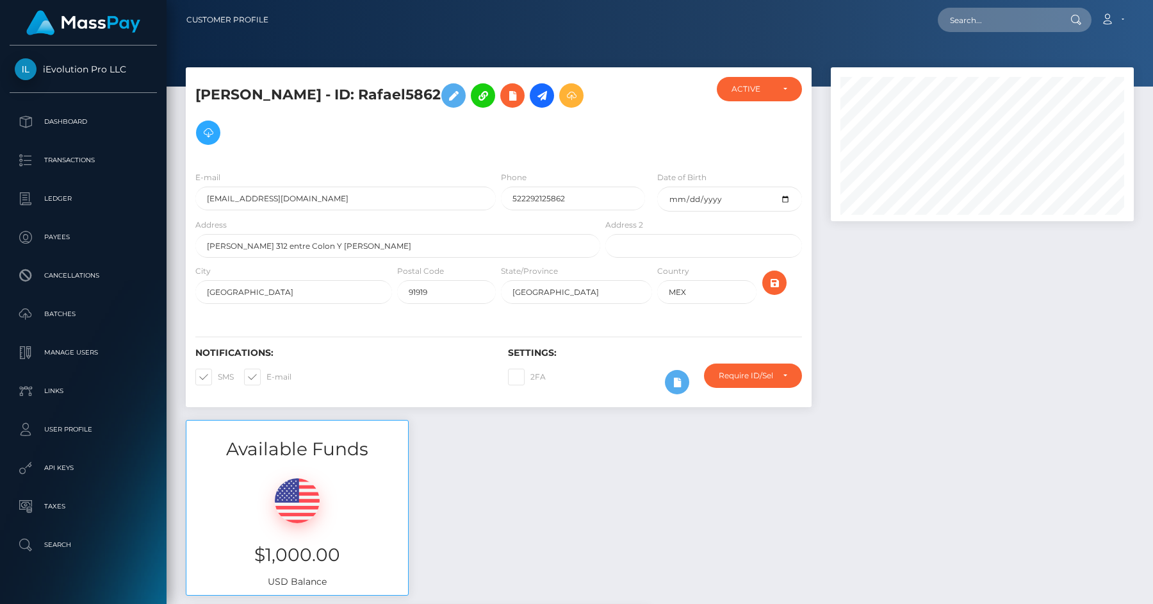
scroll to position [154, 303]
